Goal: Task Accomplishment & Management: Manage account settings

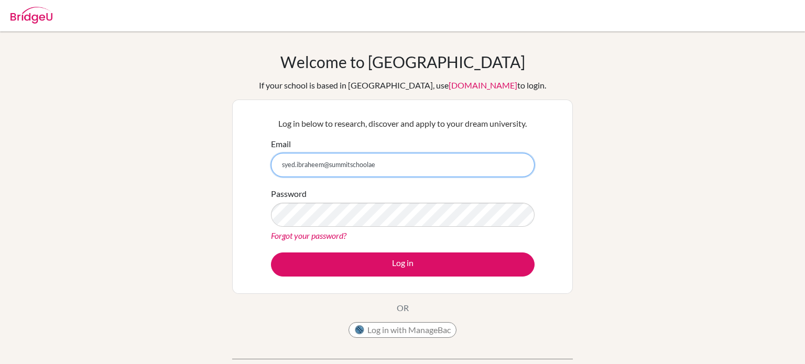
click at [369, 168] on input "syed.ibraheem@summitschoolae" at bounding box center [403, 165] width 264 height 24
type input "syed.ibraheem@summitschool.ae"
click at [312, 238] on link "Forgot your password?" at bounding box center [308, 236] width 75 height 10
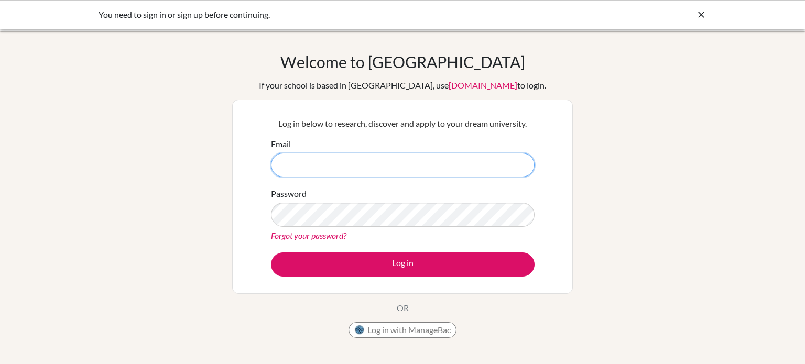
click at [304, 155] on input "Email" at bounding box center [403, 165] width 264 height 24
type input "i"
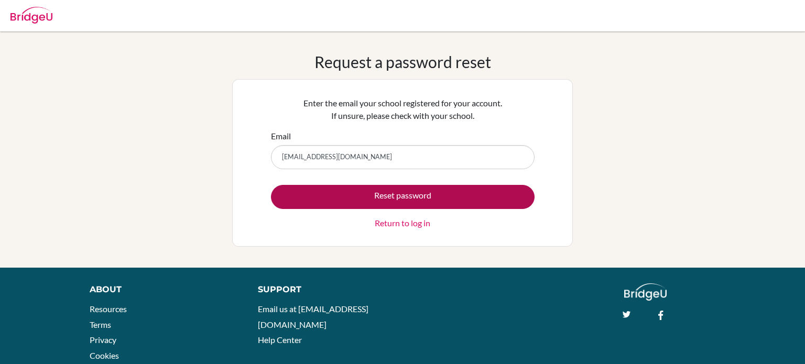
type input "syed.ibraheem@summitschool.ae"
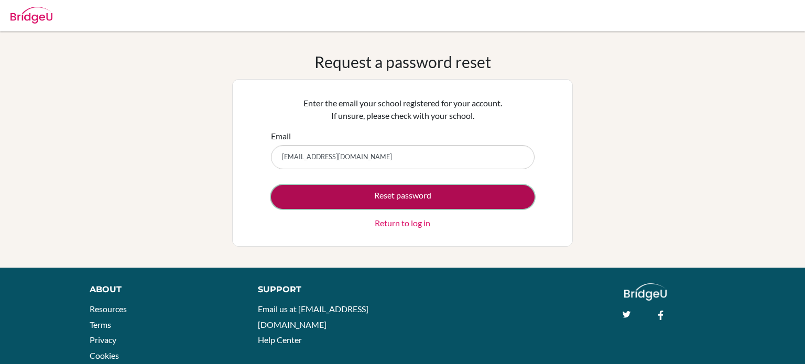
click at [347, 206] on button "Reset password" at bounding box center [403, 197] width 264 height 24
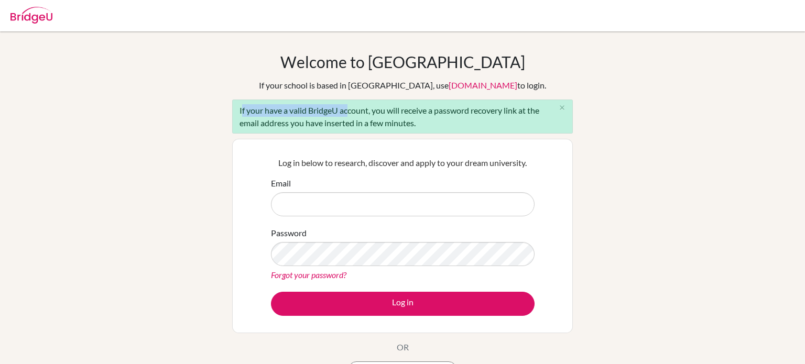
drag, startPoint x: 236, startPoint y: 107, endPoint x: 363, endPoint y: 106, distance: 126.9
click at [363, 106] on div "If your have a valid BridgeU account, you will receive a password recovery link…" at bounding box center [402, 117] width 341 height 34
click at [359, 107] on div "If your have a valid BridgeU account, you will receive a password recovery link…" at bounding box center [402, 117] width 341 height 34
click at [333, 278] on link "Forgot your password?" at bounding box center [308, 275] width 75 height 10
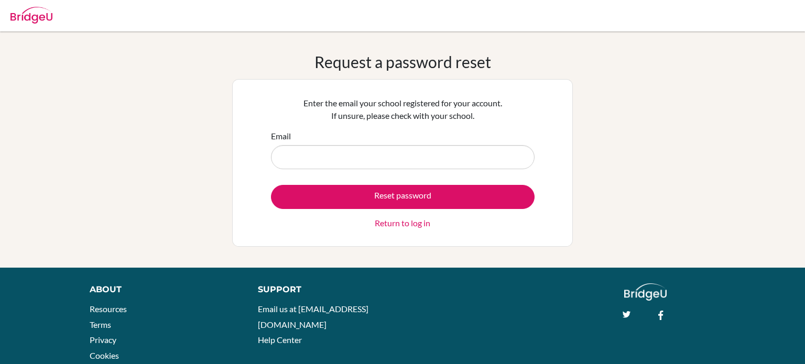
click at [395, 226] on link "Return to log in" at bounding box center [403, 223] width 56 height 13
click at [392, 226] on link "Return to log in" at bounding box center [403, 223] width 56 height 13
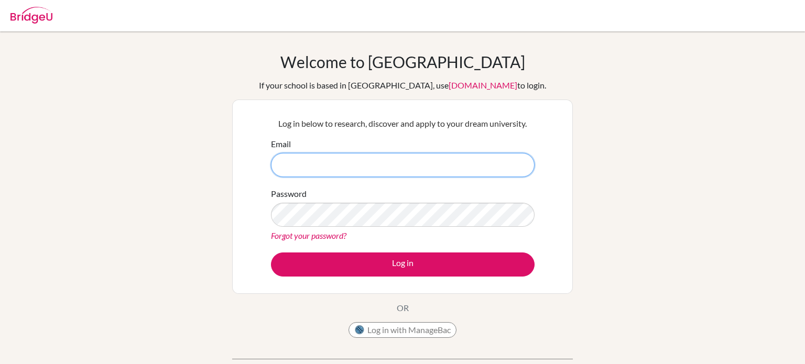
click at [411, 169] on input "Email" at bounding box center [403, 165] width 264 height 24
type input "[EMAIL_ADDRESS][DOMAIN_NAME]"
click at [332, 235] on link "Forgot your password?" at bounding box center [308, 236] width 75 height 10
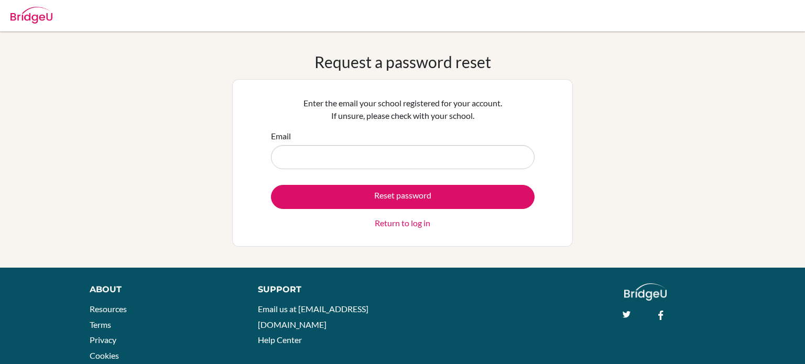
click at [367, 154] on input "Email" at bounding box center [403, 157] width 264 height 24
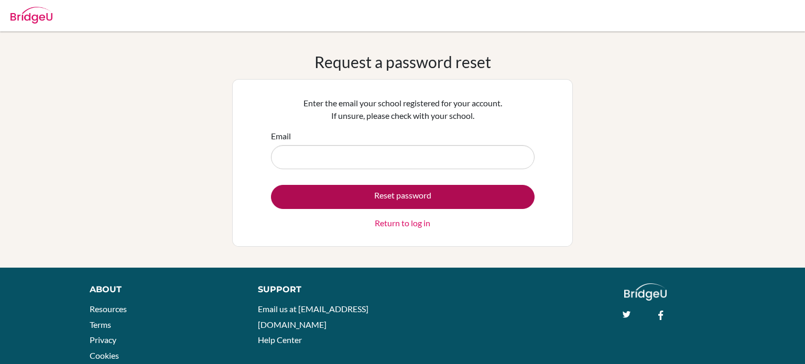
type input "[EMAIL_ADDRESS][DOMAIN_NAME]"
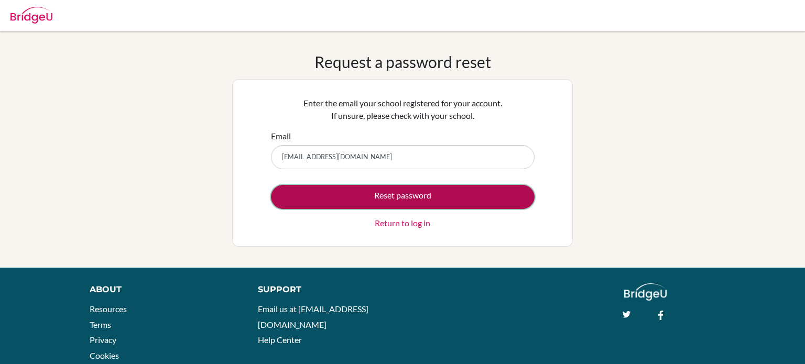
click at [388, 203] on button "Reset password" at bounding box center [403, 197] width 264 height 24
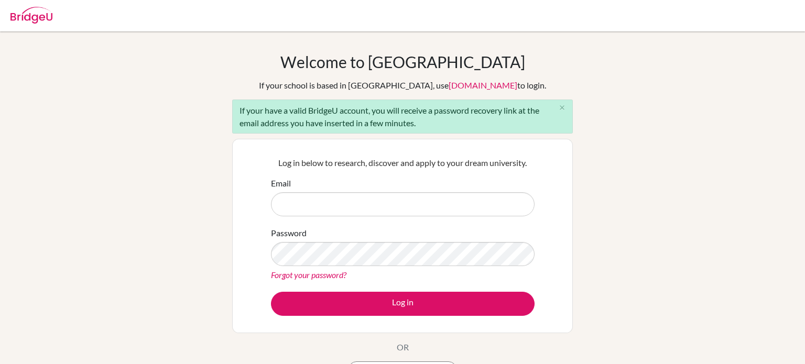
click at [455, 88] on link "[DOMAIN_NAME]" at bounding box center [483, 85] width 69 height 10
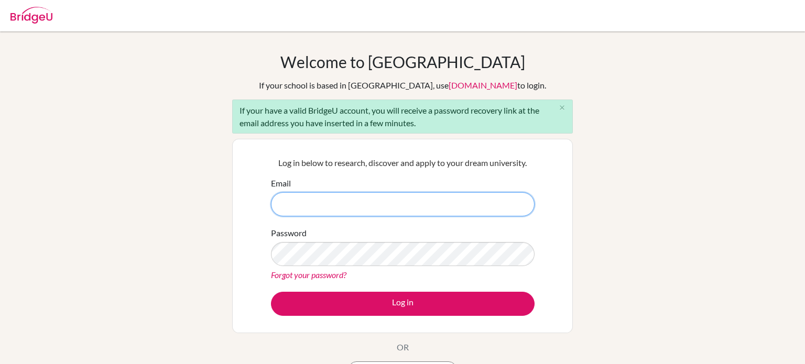
click at [431, 198] on input "Email" at bounding box center [403, 204] width 264 height 24
type input "syed.ibraheem@summitschool.ae"
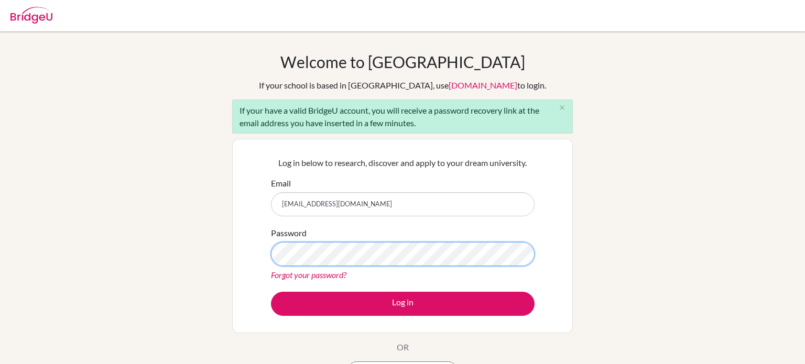
click at [271, 292] on button "Log in" at bounding box center [403, 304] width 264 height 24
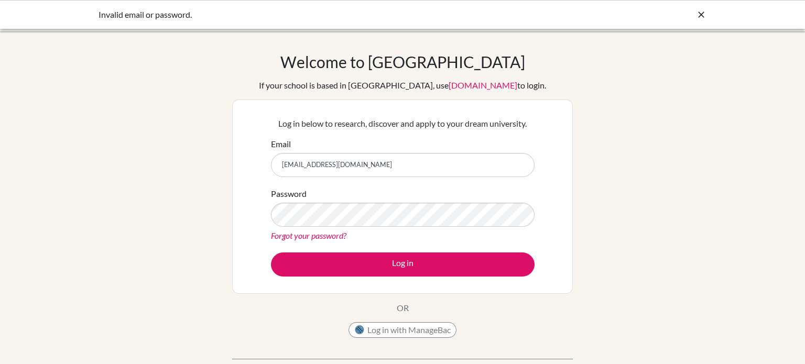
click at [333, 201] on div "Password Forgot your password?" at bounding box center [403, 215] width 264 height 55
click at [271, 253] on button "Log in" at bounding box center [403, 265] width 264 height 24
click at [333, 240] on link "Forgot your password?" at bounding box center [308, 236] width 75 height 10
click at [330, 236] on link "Forgot your password?" at bounding box center [308, 236] width 75 height 10
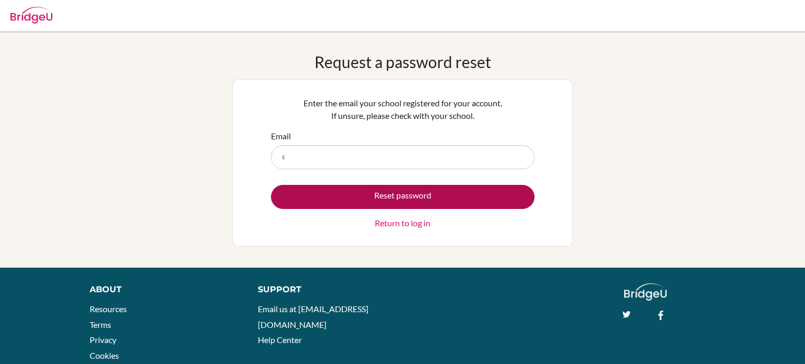
type input "[EMAIL_ADDRESS][DOMAIN_NAME]"
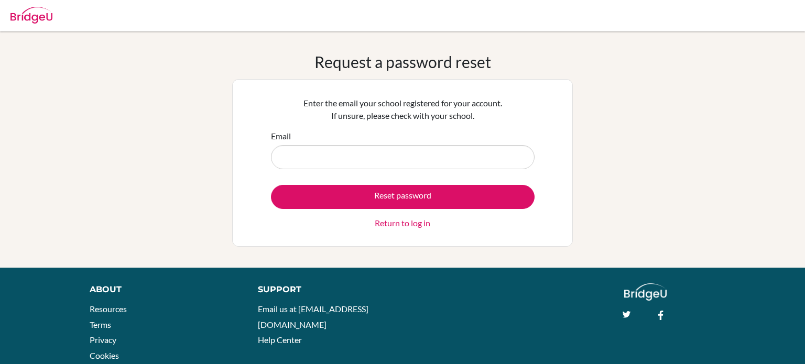
click at [387, 157] on input "Email" at bounding box center [403, 157] width 264 height 24
type input "[EMAIL_ADDRESS][DOMAIN_NAME]"
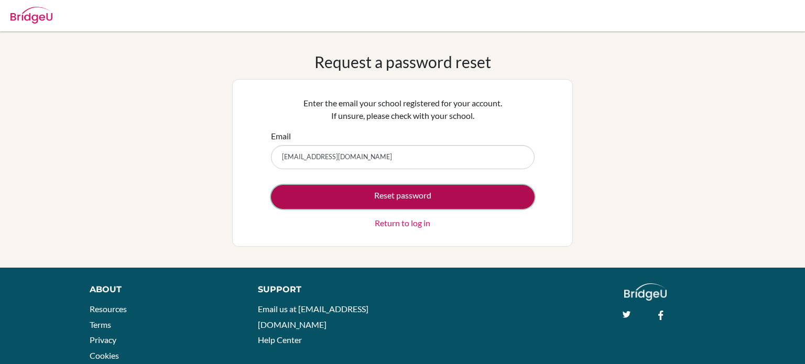
click at [354, 197] on button "Reset password" at bounding box center [403, 197] width 264 height 24
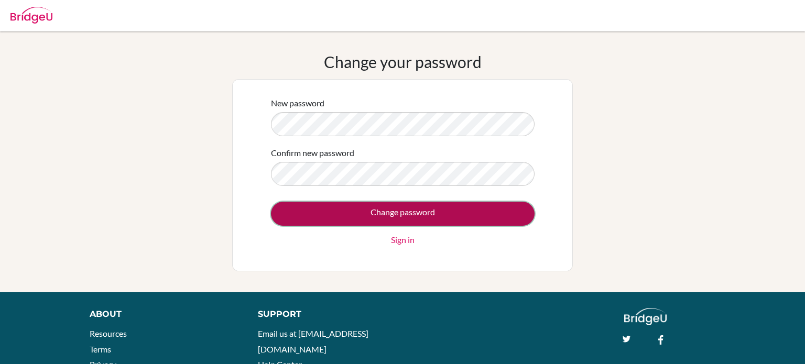
click at [419, 219] on input "Change password" at bounding box center [403, 214] width 264 height 24
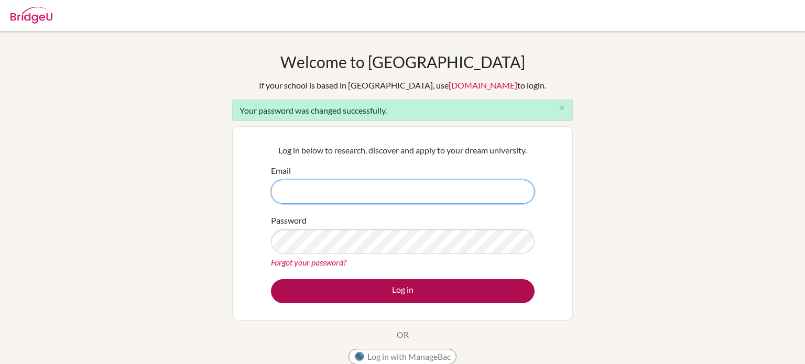
type input "syed.ibraheem@summitschool.ae"
click at [389, 293] on button "Log in" at bounding box center [403, 291] width 264 height 24
